Goal: Task Accomplishment & Management: Use online tool/utility

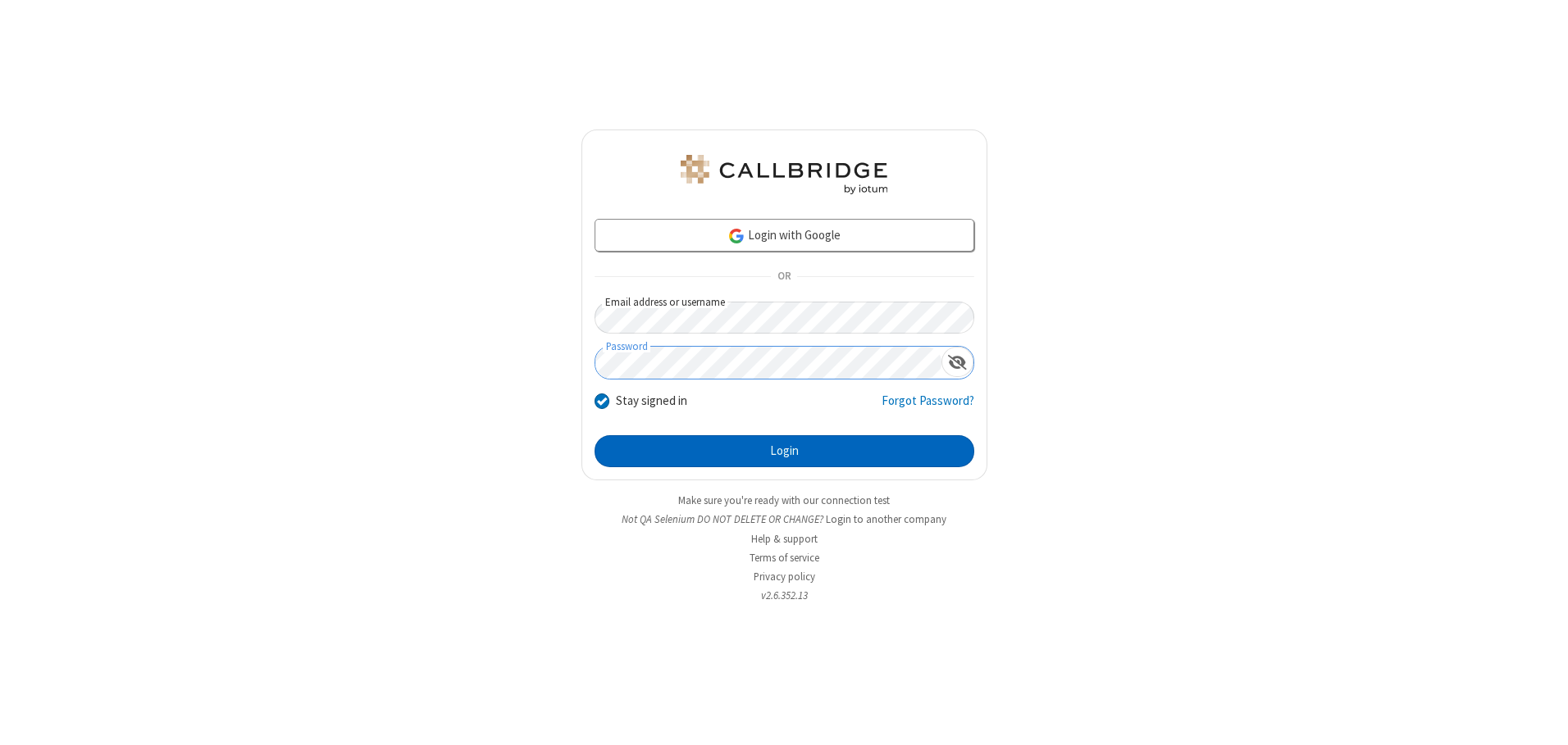
click at [784, 451] on button "Login" at bounding box center [784, 452] width 380 height 33
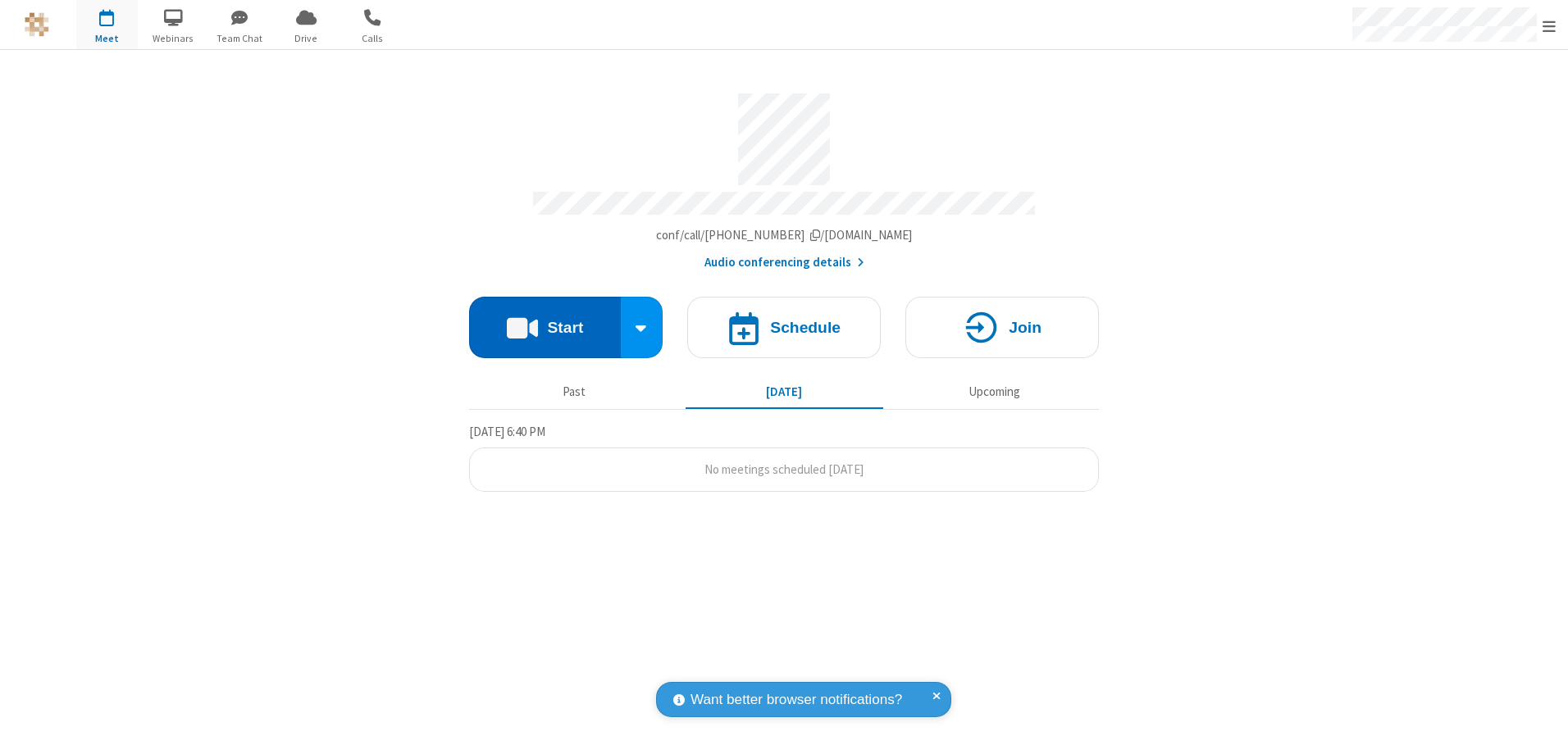
click at [545, 321] on button "Start" at bounding box center [545, 328] width 152 height 62
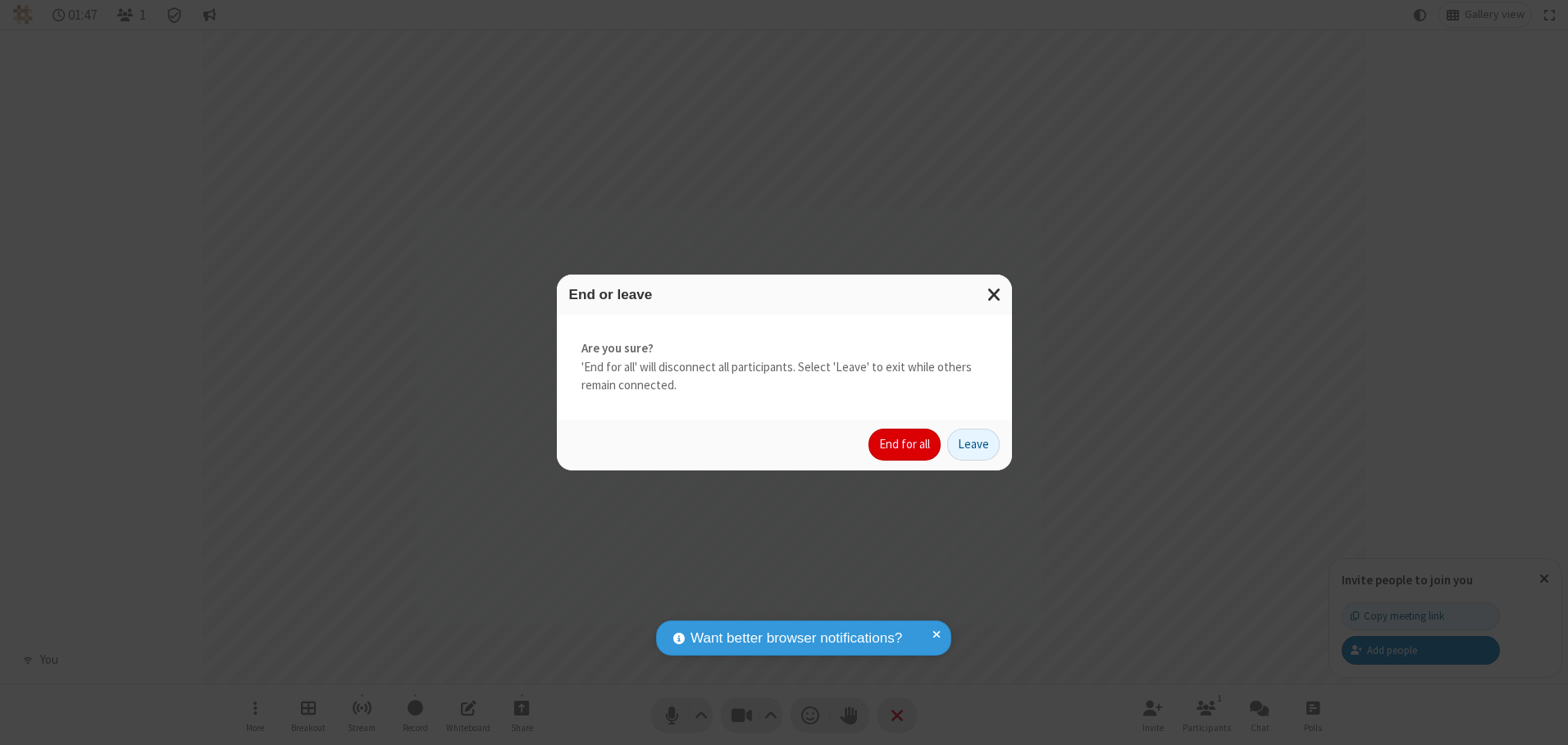
click at [906, 444] on button "End for all" at bounding box center [904, 445] width 72 height 33
